Goal: Task Accomplishment & Management: Complete application form

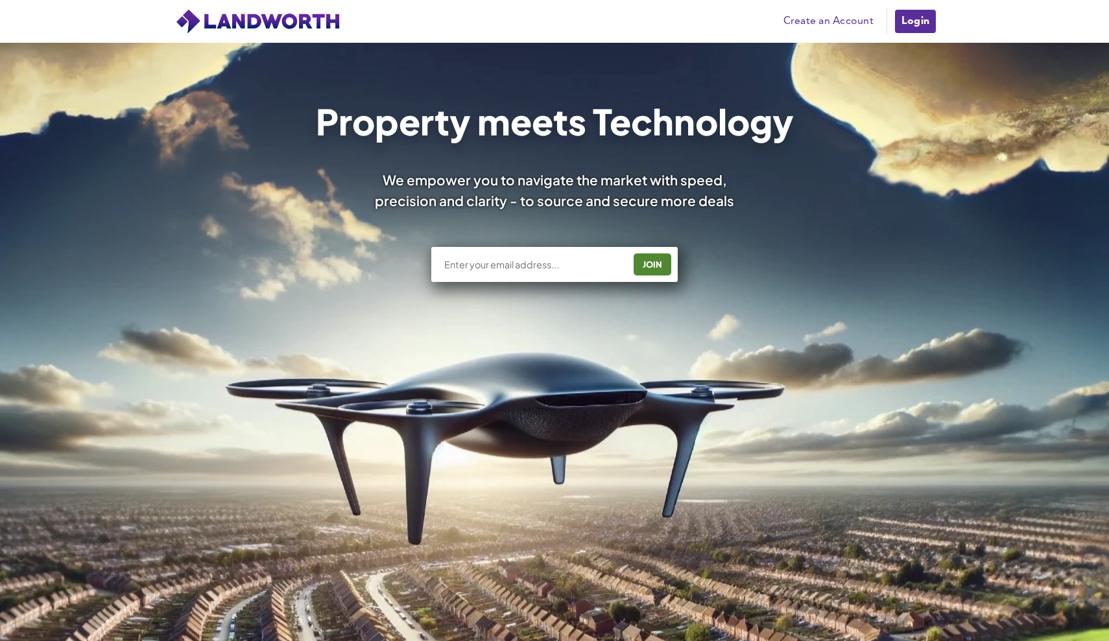
click at [841, 19] on link "Create an Account" at bounding box center [828, 21] width 103 height 19
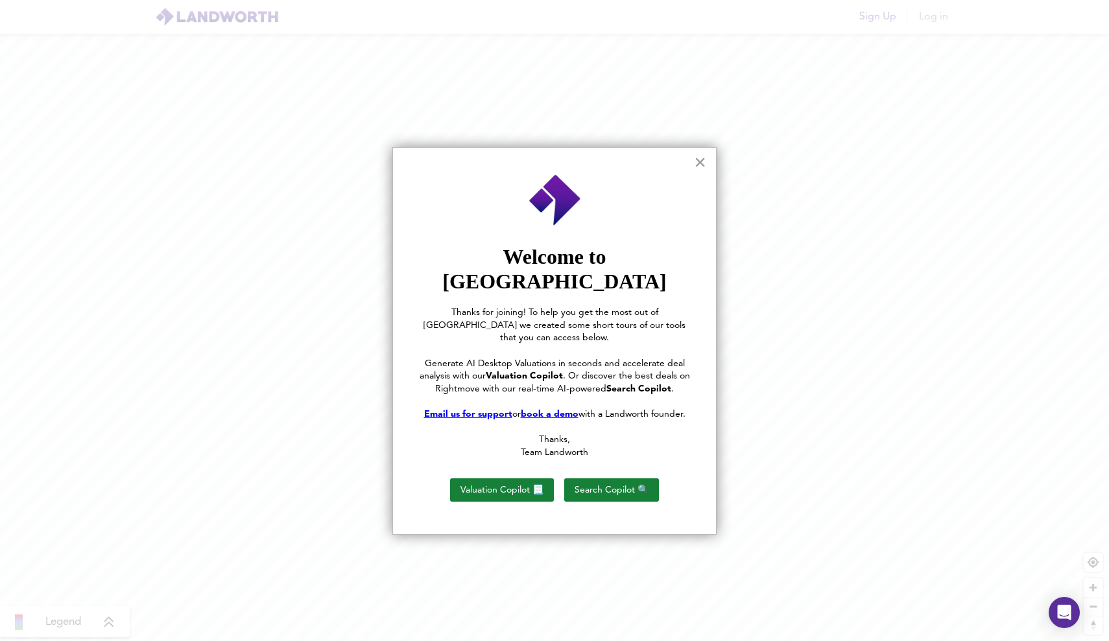
click at [700, 160] on button "×" at bounding box center [700, 162] width 12 height 21
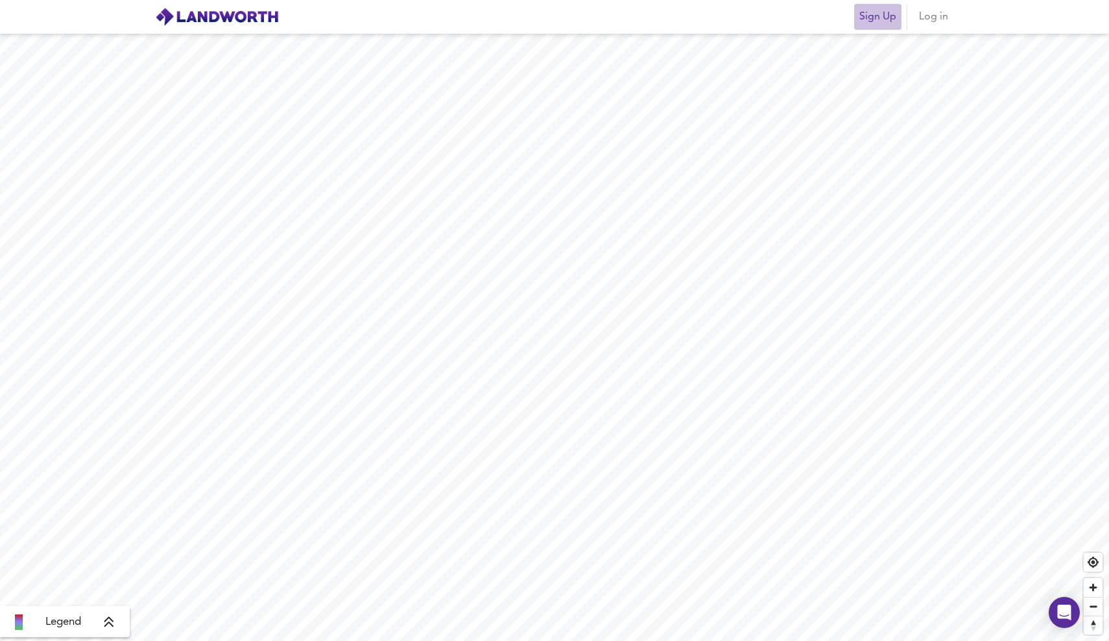
click at [888, 18] on span "Sign Up" at bounding box center [877, 17] width 37 height 18
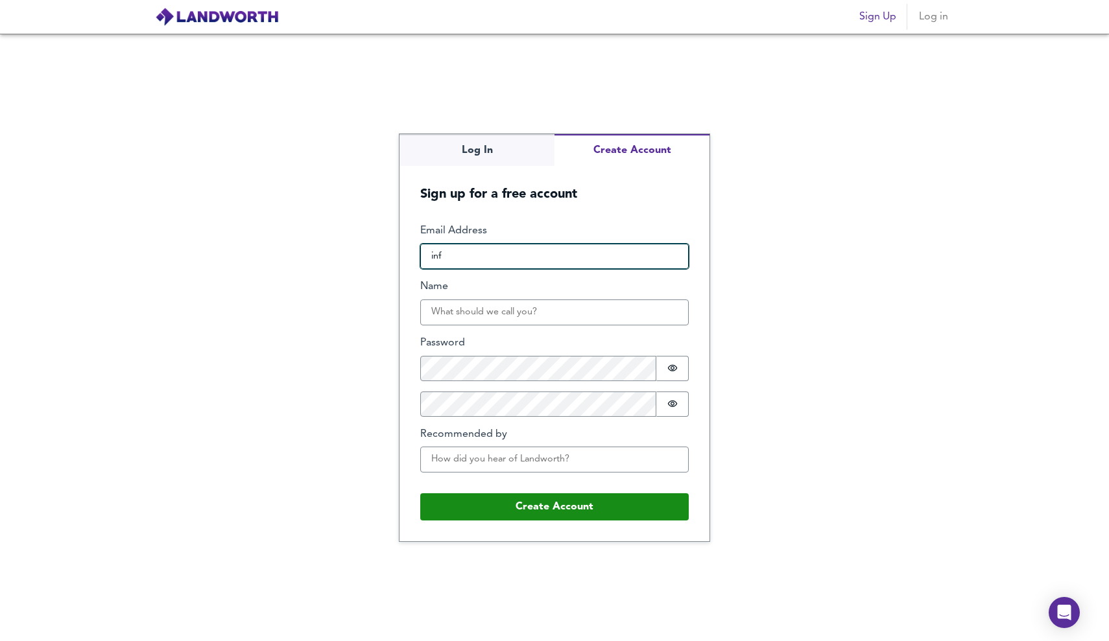
type input "info"
click at [536, 255] on input "info" at bounding box center [554, 257] width 268 height 26
paste input "info@beaupartners.co.uk"
type input "info@beaupartners.co.uk"
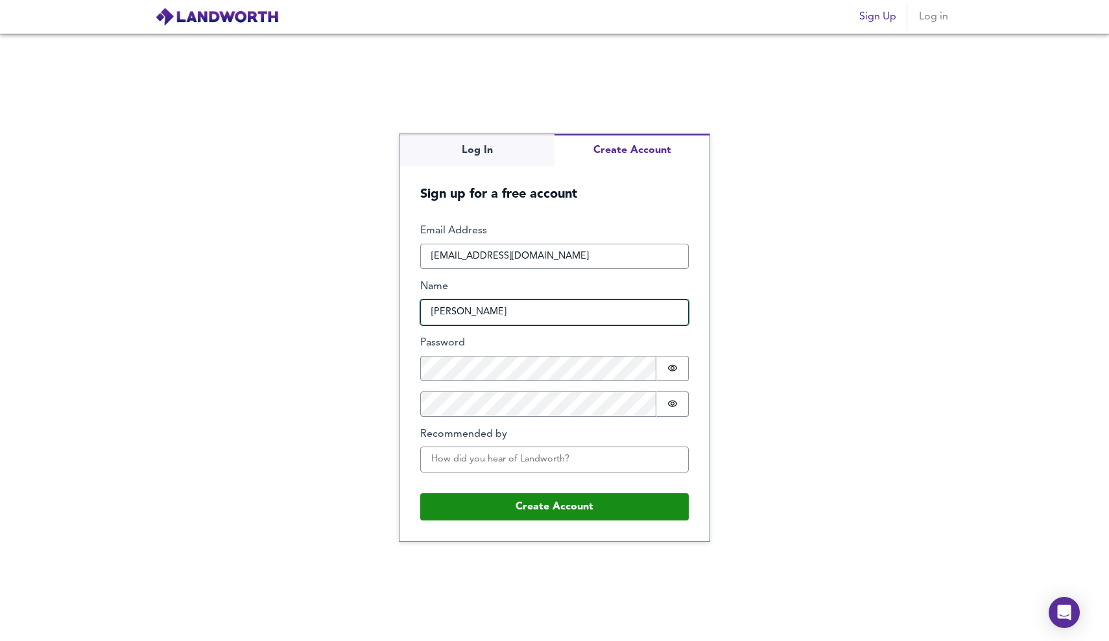
type input "Sammie Beaumont"
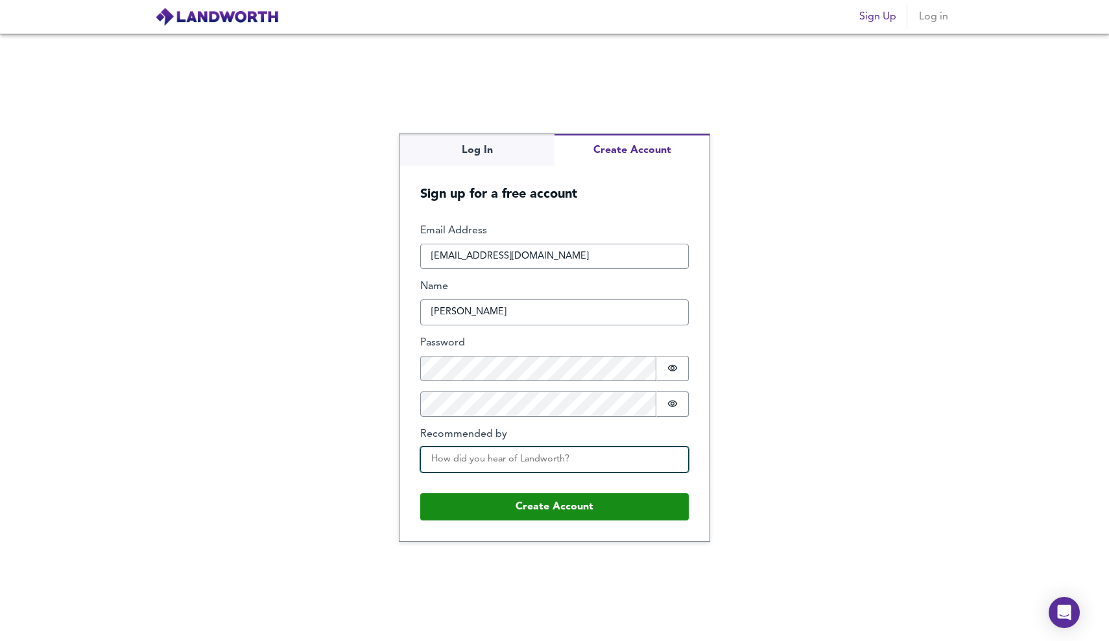
click at [603, 447] on input "Recommended by" at bounding box center [554, 460] width 268 height 26
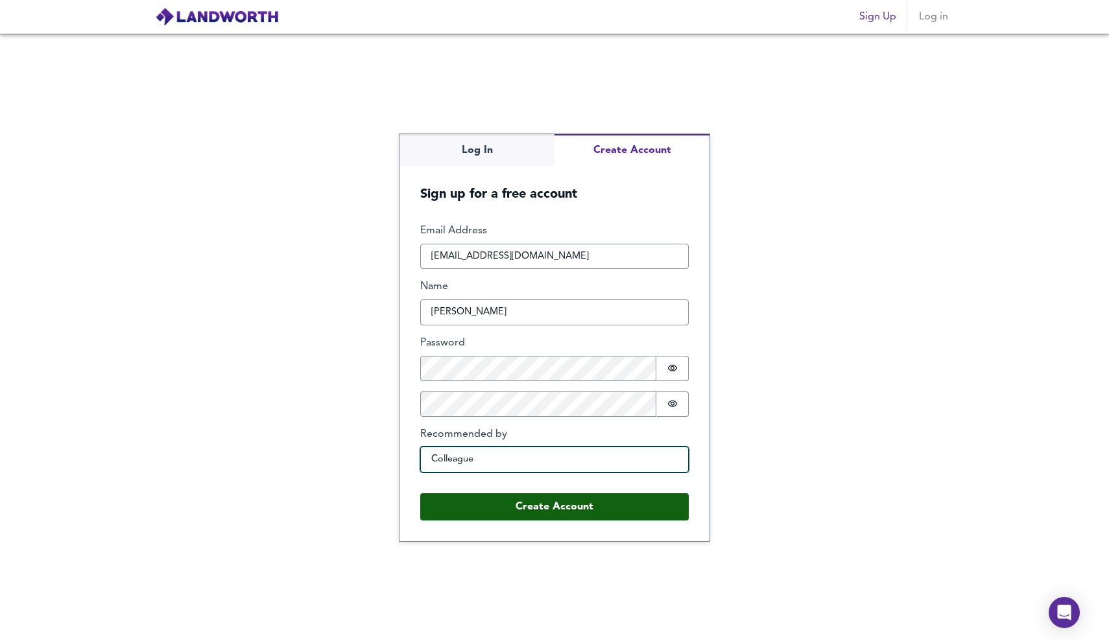
type input "Colleague"
click at [658, 503] on button "Create Account" at bounding box center [554, 506] width 268 height 27
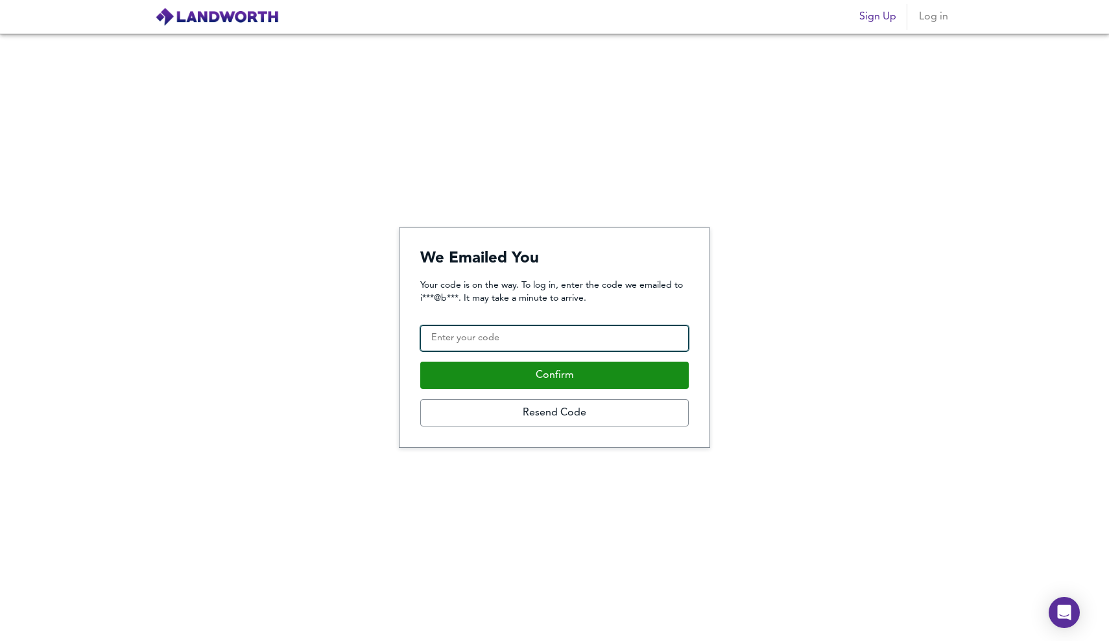
click at [595, 341] on input "Confirmation Code" at bounding box center [554, 339] width 268 height 26
click at [493, 339] on input "Confirmation Code" at bounding box center [554, 339] width 268 height 26
type input "410253"
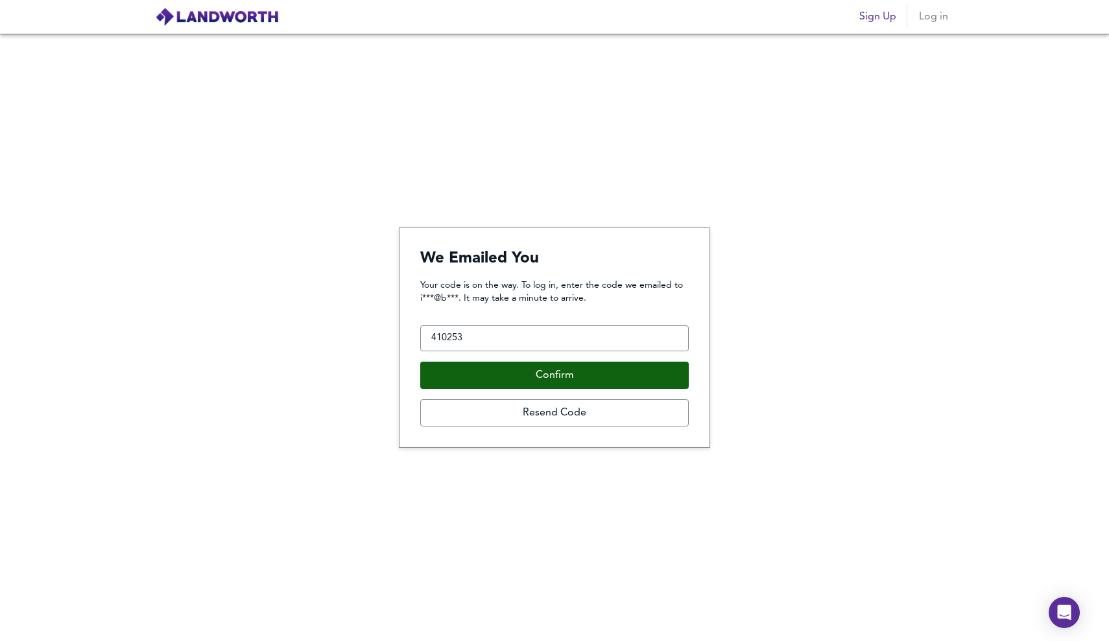
click at [490, 380] on button "Confirm" at bounding box center [554, 375] width 268 height 27
